Goal: Find specific page/section: Find specific page/section

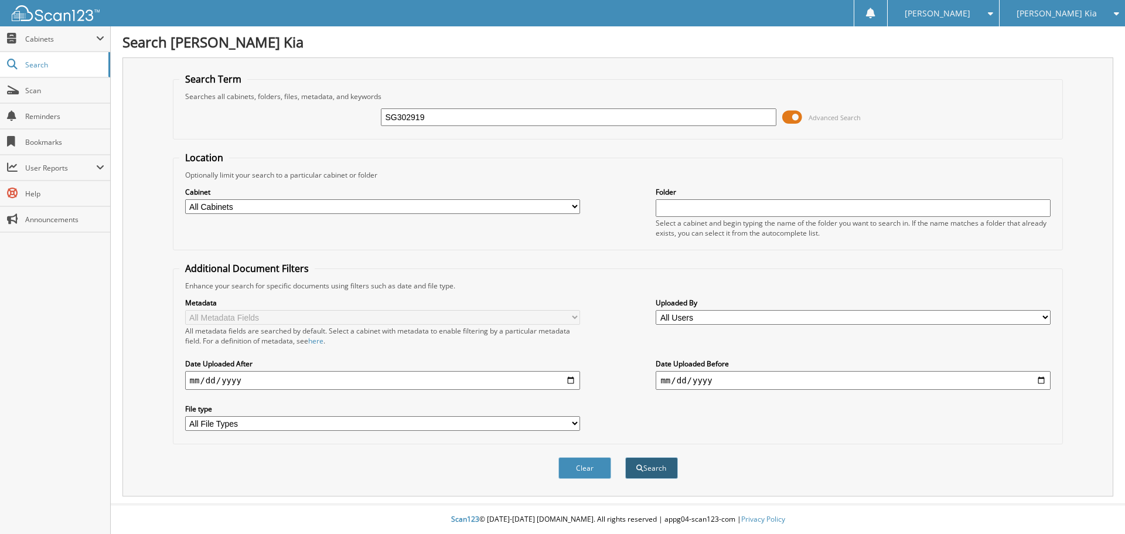
type input "SG302919"
click at [643, 478] on button "Search" at bounding box center [651, 468] width 53 height 22
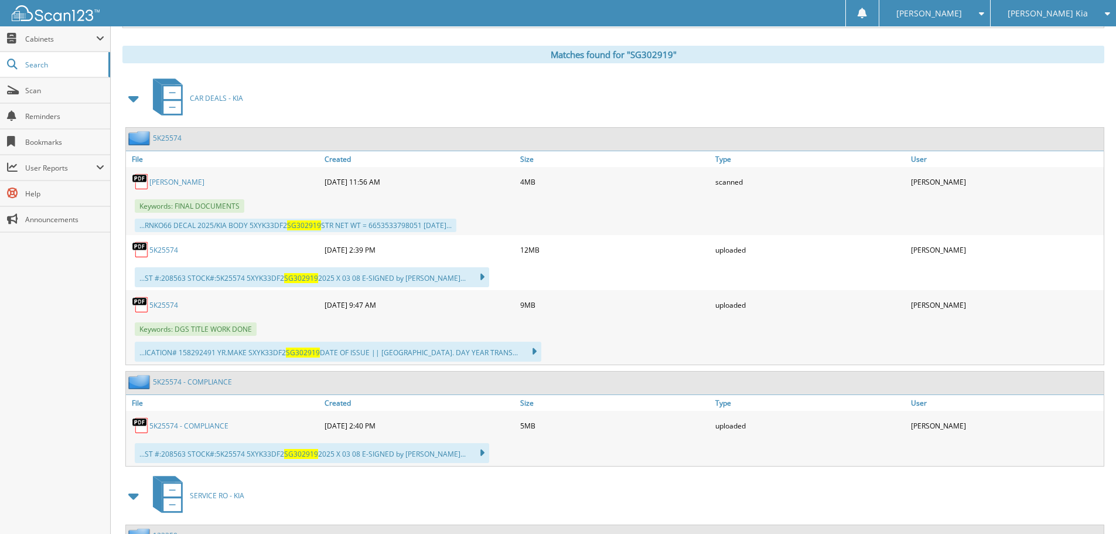
scroll to position [469, 0]
click at [181, 182] on link "GRONDIN, LESLIE M" at bounding box center [176, 181] width 55 height 10
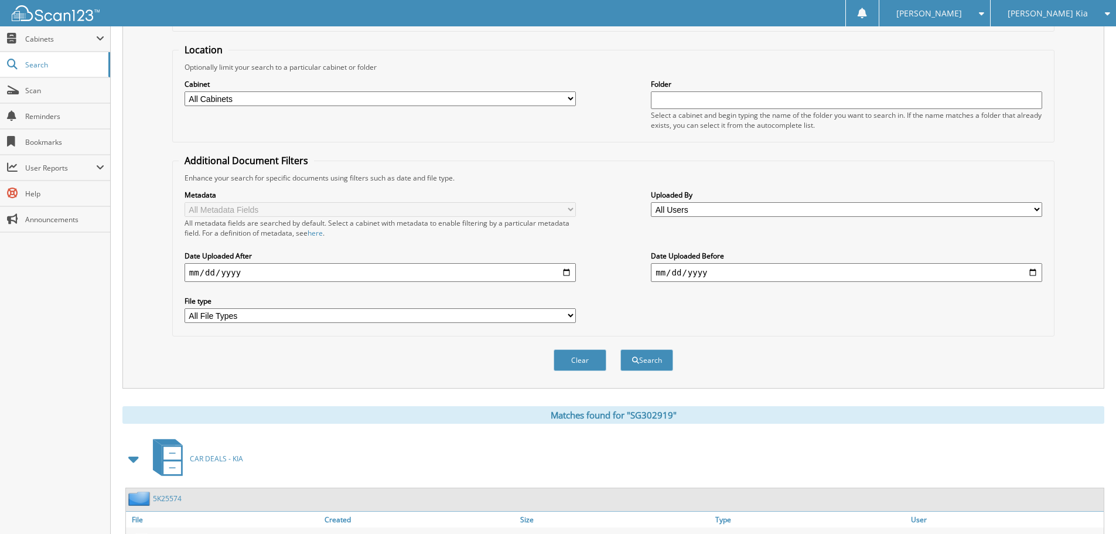
scroll to position [0, 0]
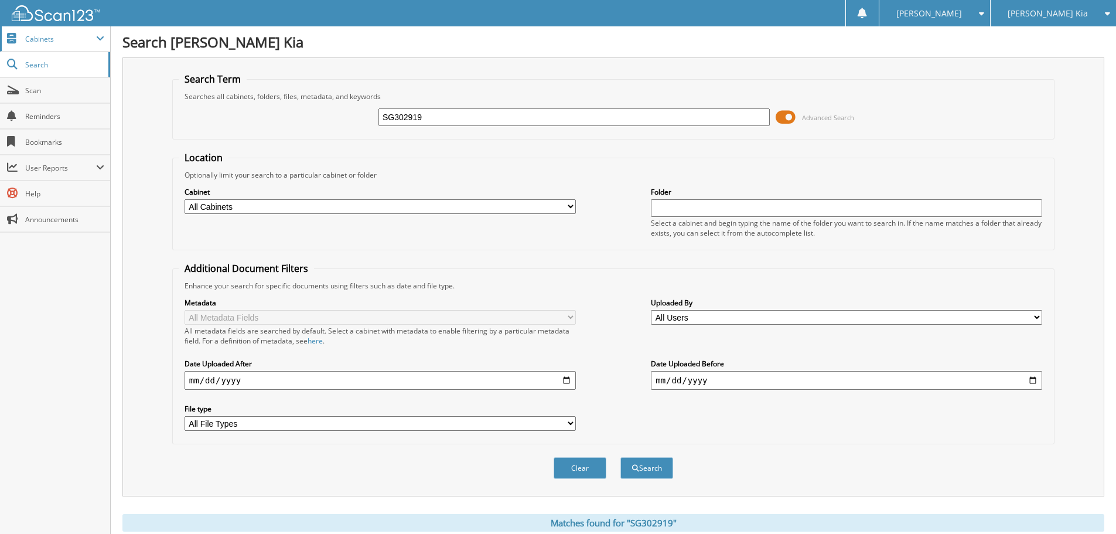
click at [64, 36] on span "Cabinets" at bounding box center [60, 39] width 71 height 10
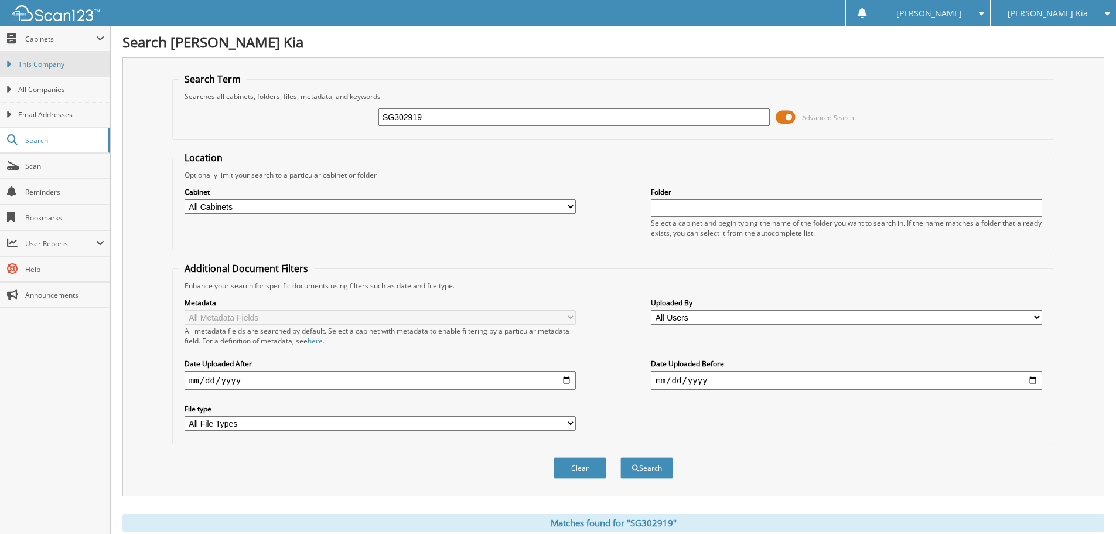
click at [64, 63] on span "This Company" at bounding box center [61, 64] width 86 height 11
